Goal: Complete application form

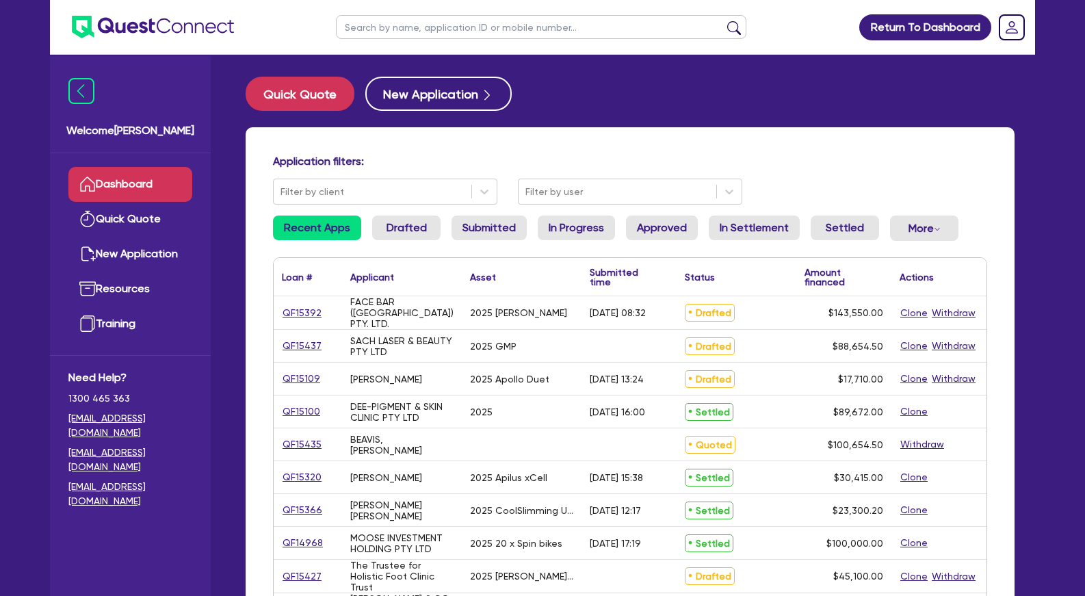
click at [598, 29] on input "text" at bounding box center [541, 27] width 411 height 24
type input "coco"
click at [723, 21] on button "submit" at bounding box center [734, 30] width 22 height 19
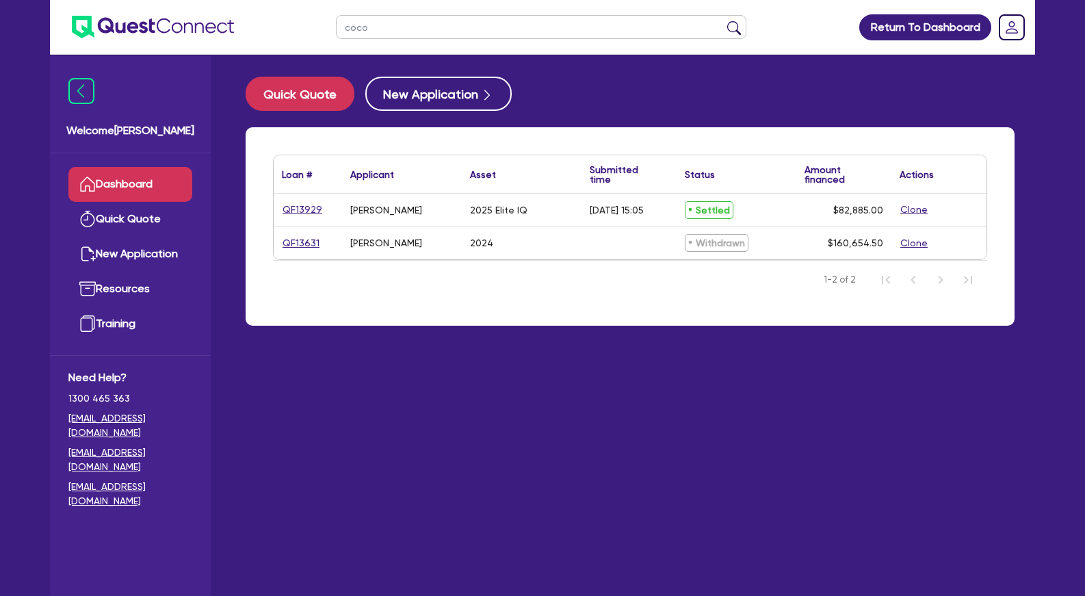
click at [575, 110] on div "Quick Quote New Application" at bounding box center [630, 94] width 769 height 34
click at [661, 90] on div "Quick Quote New Application" at bounding box center [630, 94] width 769 height 34
click at [142, 221] on link "Quick Quote" at bounding box center [130, 219] width 124 height 35
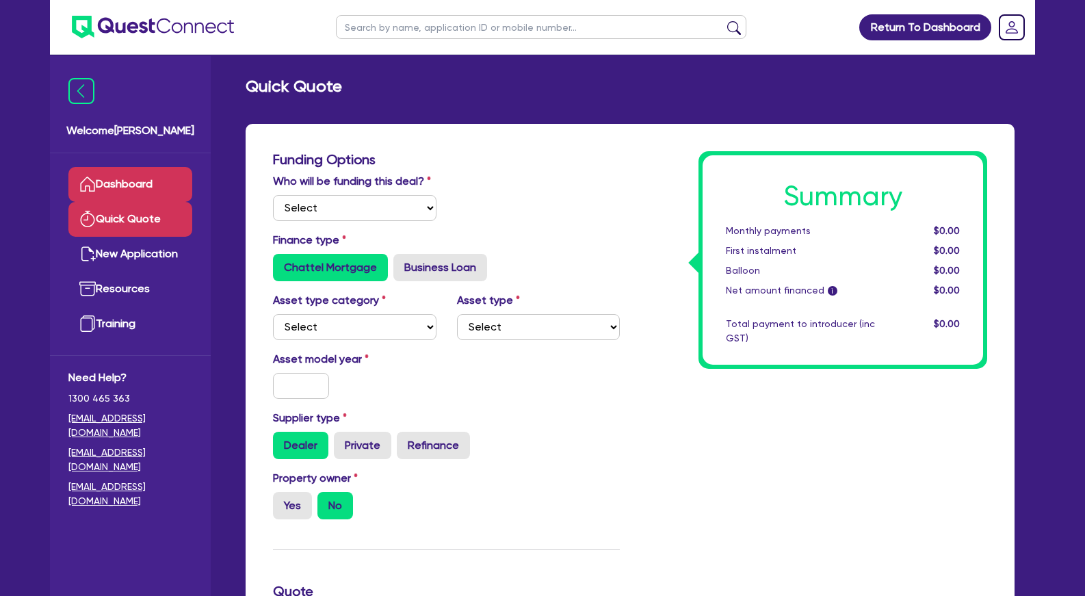
select select "Other"
radio input "true"
click at [142, 181] on link "Dashboard" at bounding box center [130, 184] width 124 height 35
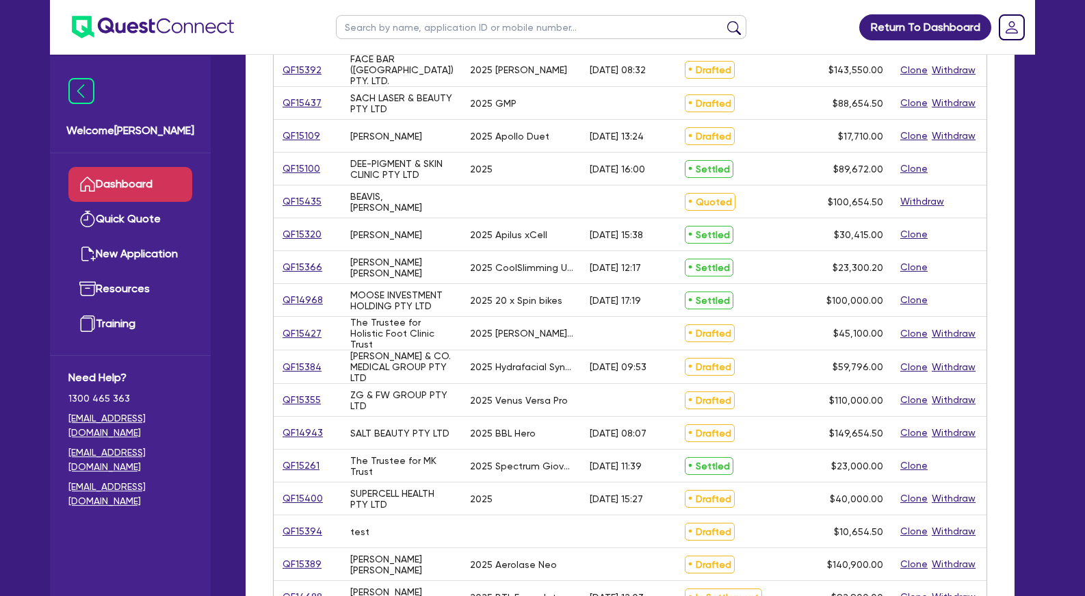
scroll to position [279, 0]
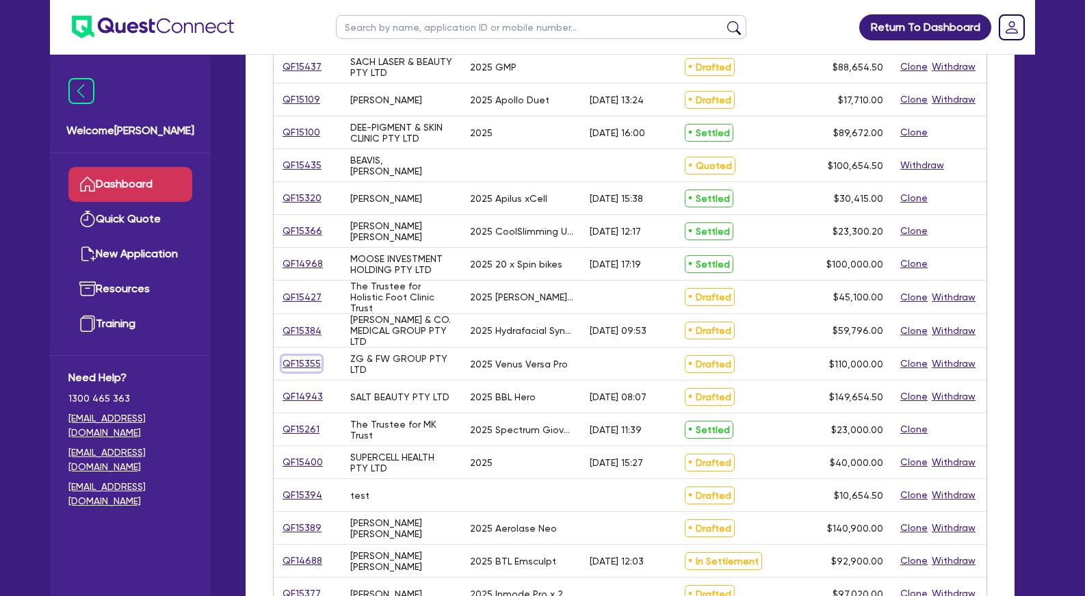
click at [310, 361] on link "QF15355" at bounding box center [302, 364] width 40 height 16
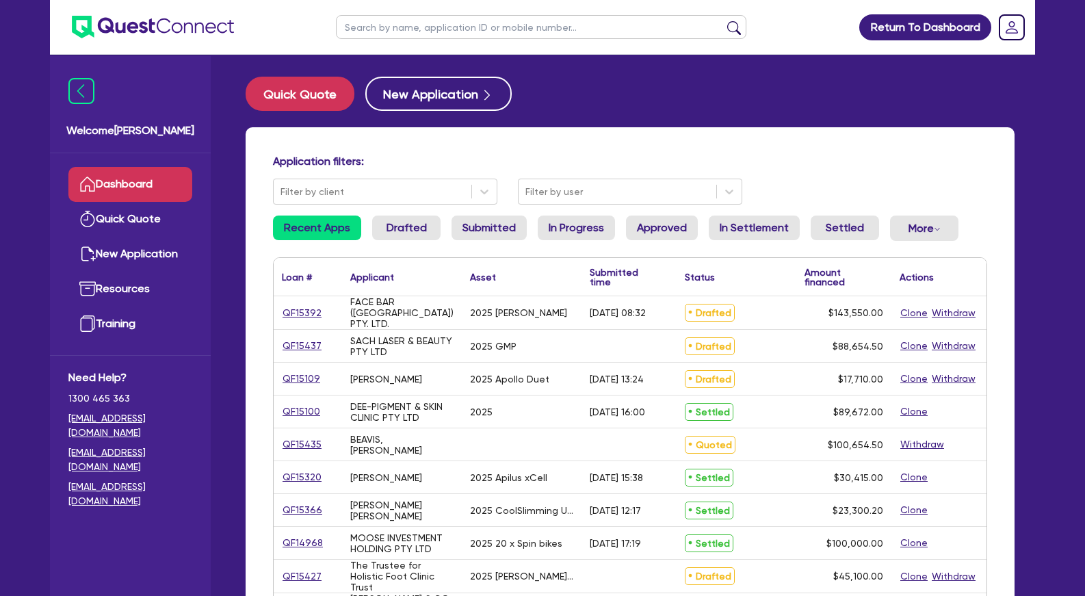
select select "Other"
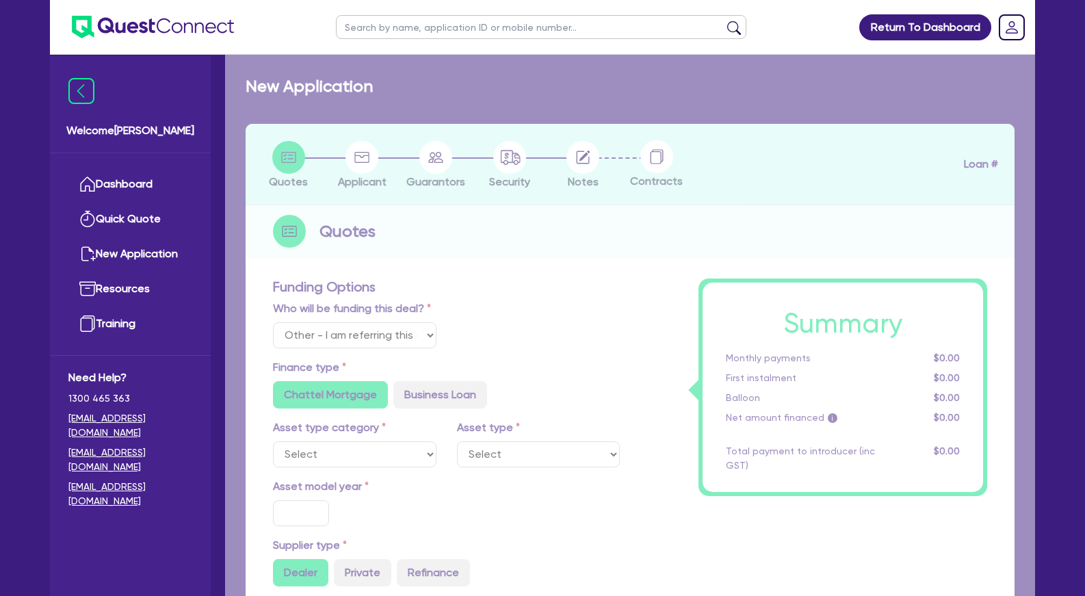
select select "TERTIARY_ASSETS"
type input "2025"
radio input "true"
type input "110,000"
type input "3"
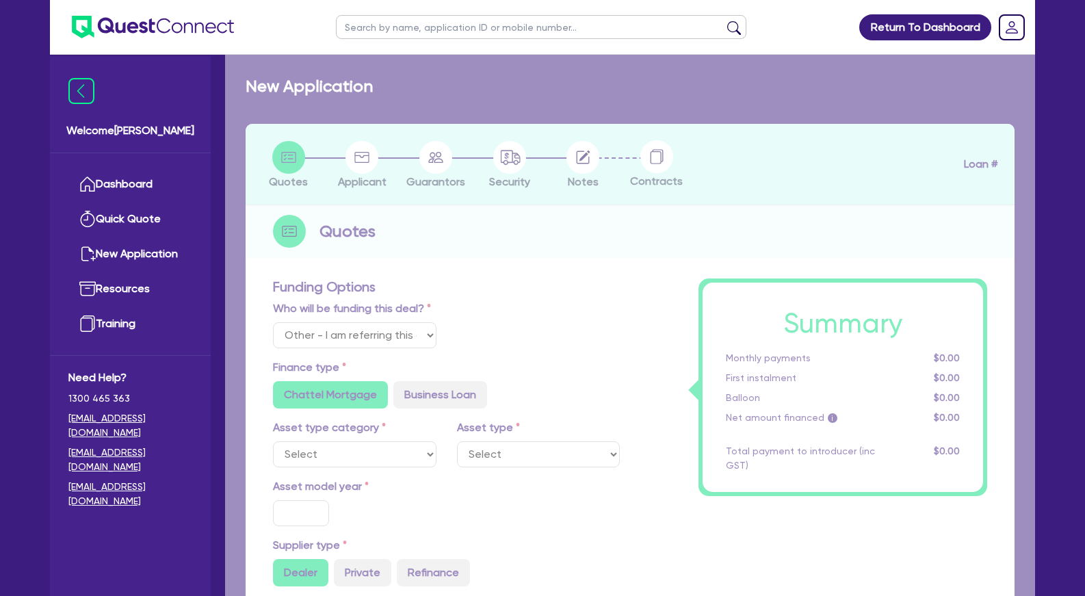
type input "3,300"
radio input "true"
type input "7.65"
radio input "false"
radio input "true"
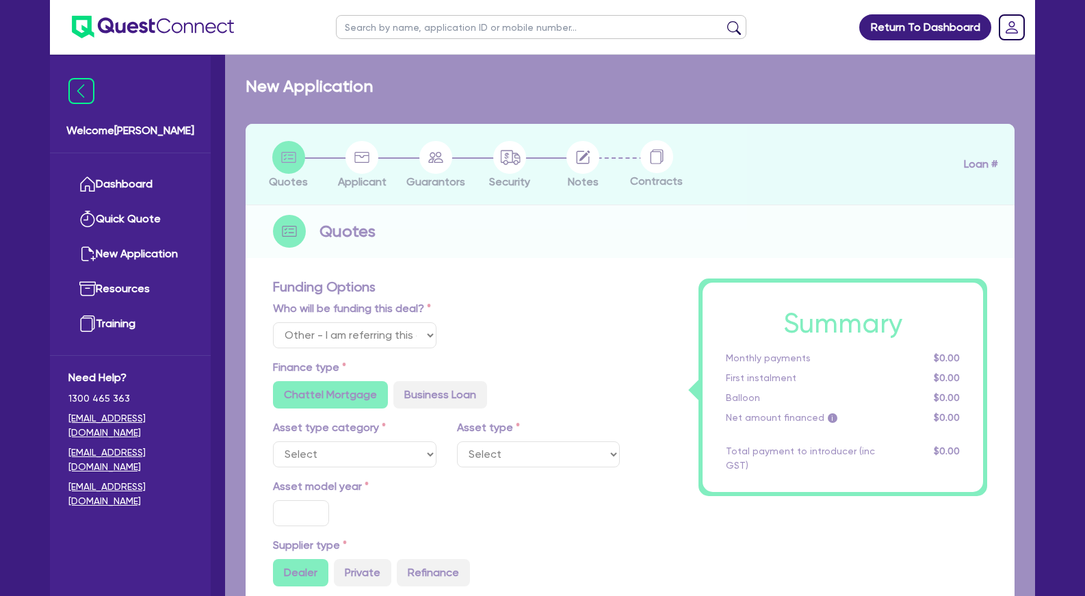
radio input "false"
radio input "true"
select select "BEAUTY_EQUIPMENT"
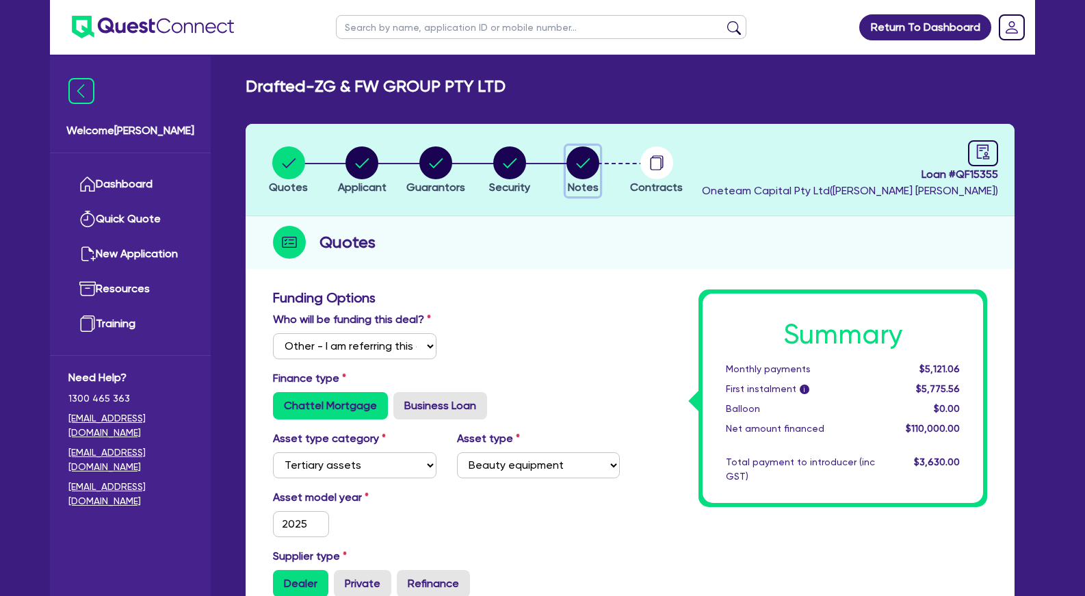
click at [578, 172] on circle "button" at bounding box center [583, 162] width 33 height 33
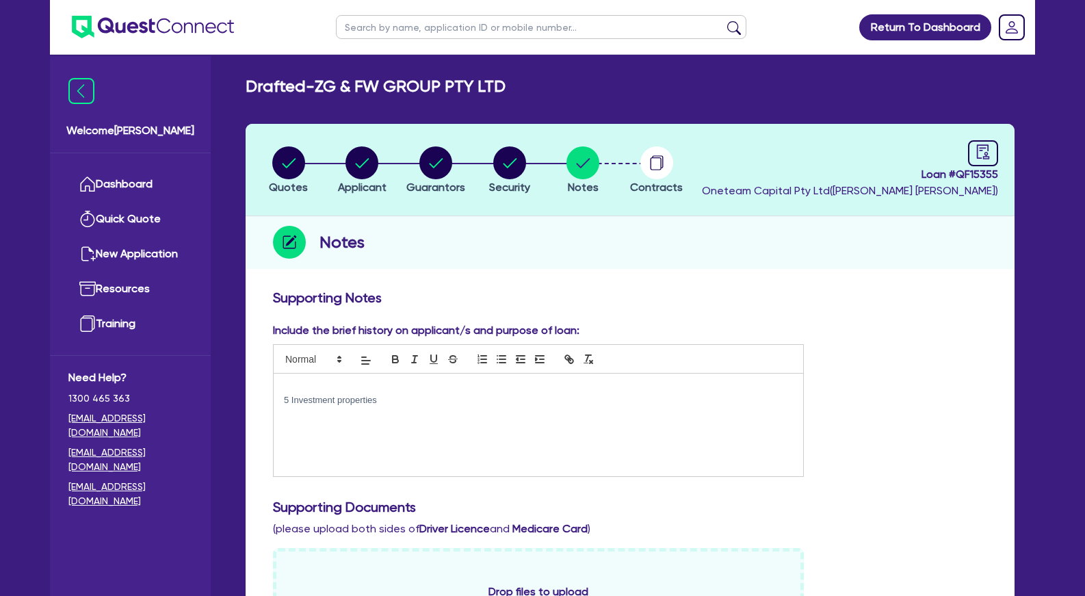
click at [434, 431] on div "5 Investment properties" at bounding box center [539, 425] width 530 height 103
click at [354, 443] on p at bounding box center [538, 438] width 509 height 12
click at [369, 413] on p at bounding box center [538, 413] width 509 height 12
click at [515, 168] on circle "button" at bounding box center [509, 162] width 33 height 33
select select "TERTIARY_ASSETS"
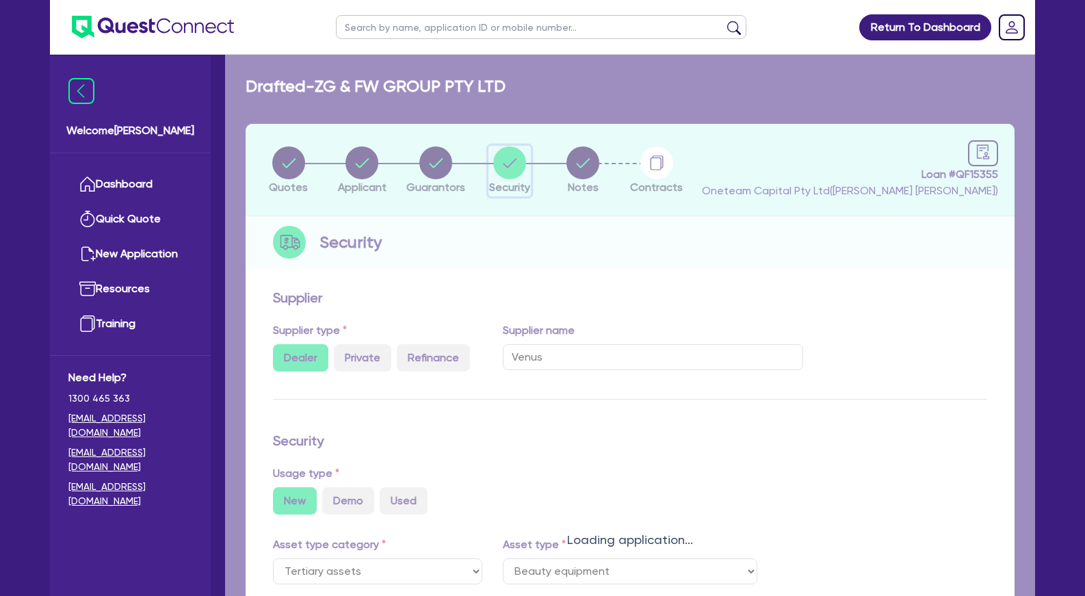
select select "BEAUTY_EQUIPMENT"
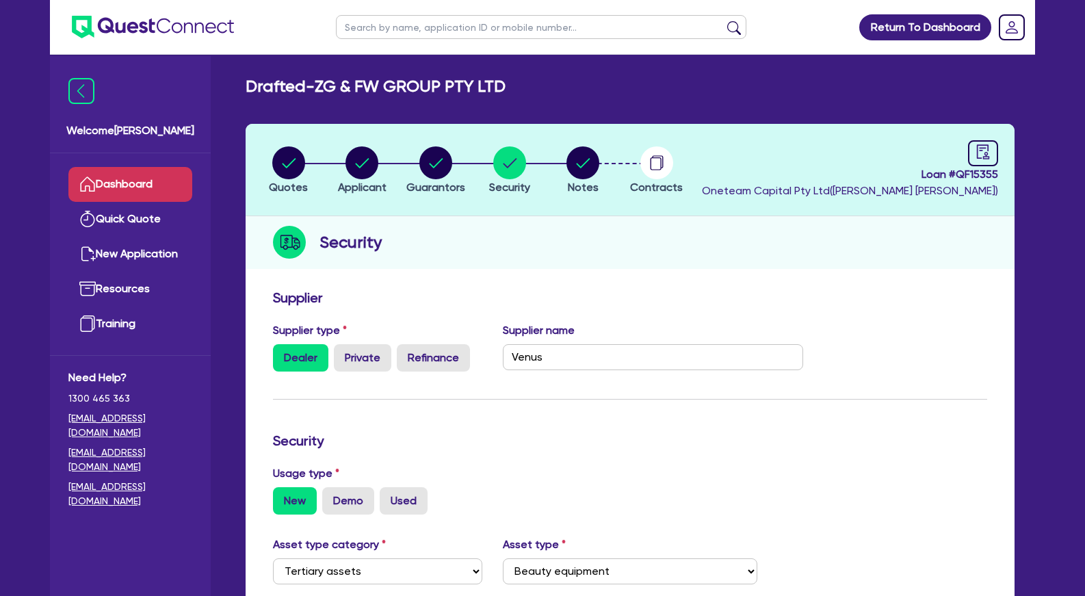
click at [153, 180] on link "Dashboard" at bounding box center [130, 184] width 124 height 35
